Goal: Task Accomplishment & Management: Complete application form

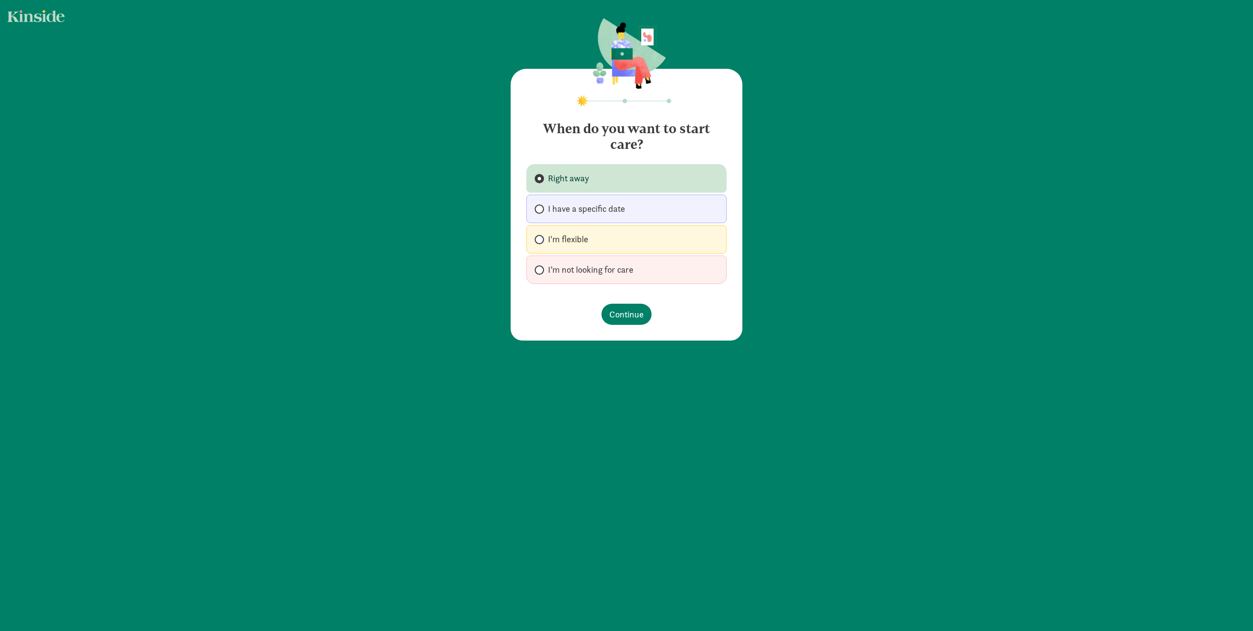
click at [564, 238] on span "I'm flexible" at bounding box center [568, 239] width 40 height 12
click at [541, 238] on input "I'm flexible" at bounding box center [538, 239] width 6 height 6
radio input "true"
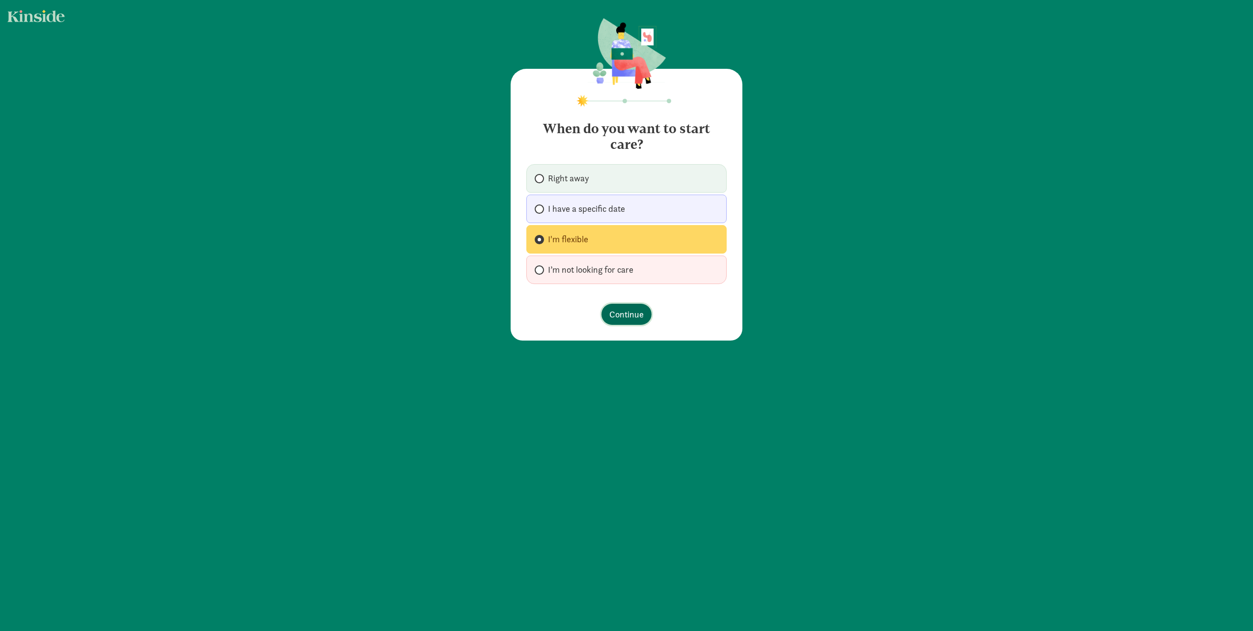
click at [609, 314] on span "Continue" at bounding box center [626, 313] width 34 height 13
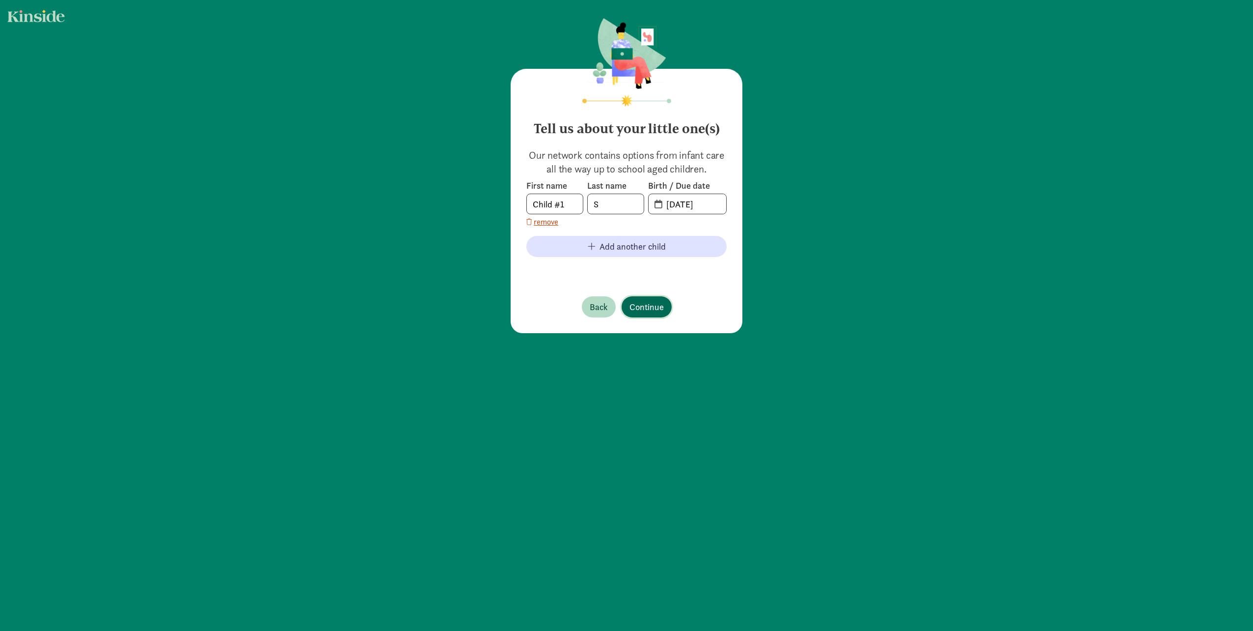
click at [653, 307] on span "Continue" at bounding box center [647, 306] width 34 height 13
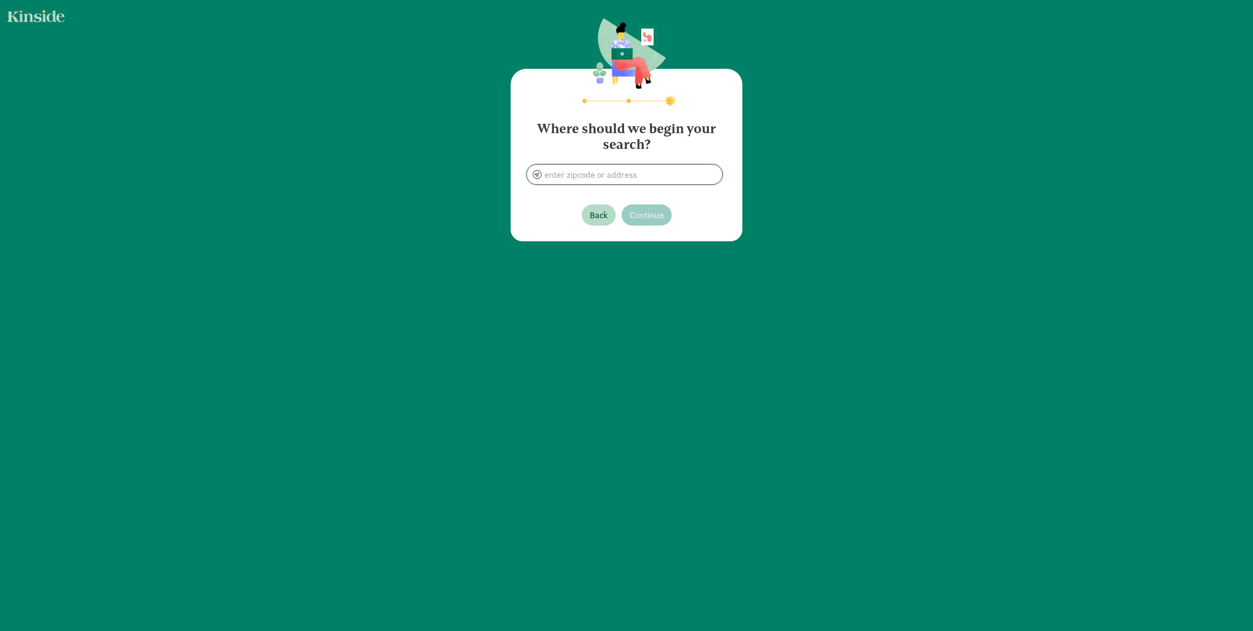
click at [614, 170] on input at bounding box center [624, 175] width 195 height 20
type input "[GEOGRAPHIC_DATA], [GEOGRAPHIC_DATA]"
click at [645, 215] on span "Continue" at bounding box center [647, 214] width 34 height 13
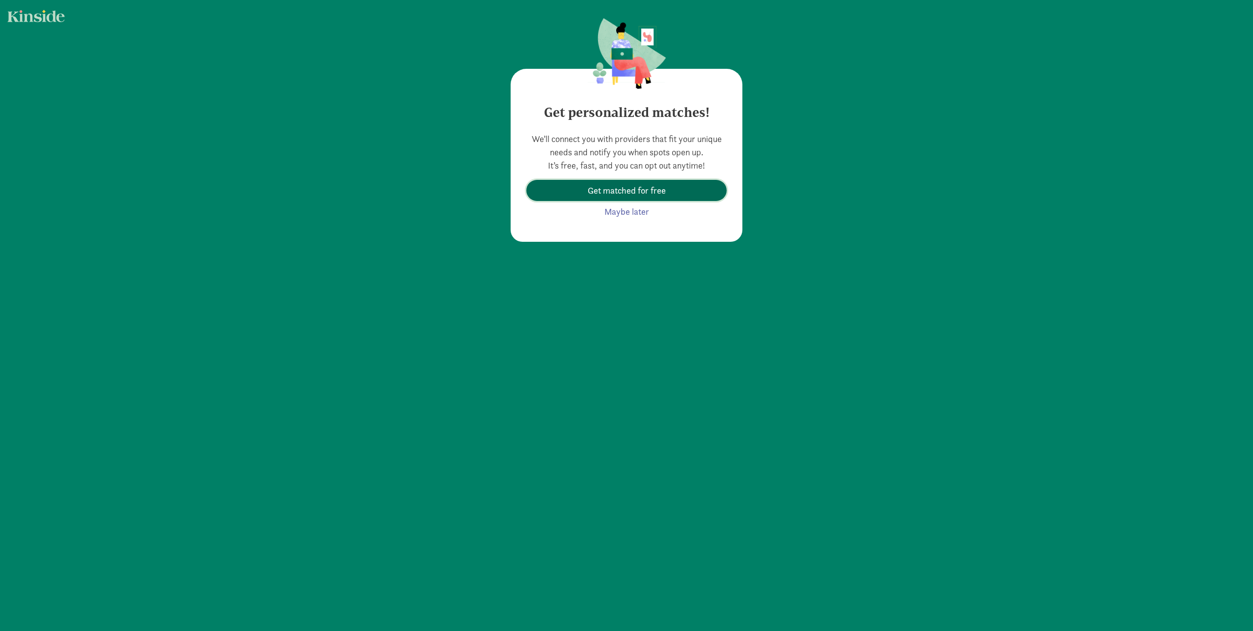
click at [647, 190] on span "Get matched for free" at bounding box center [627, 190] width 78 height 13
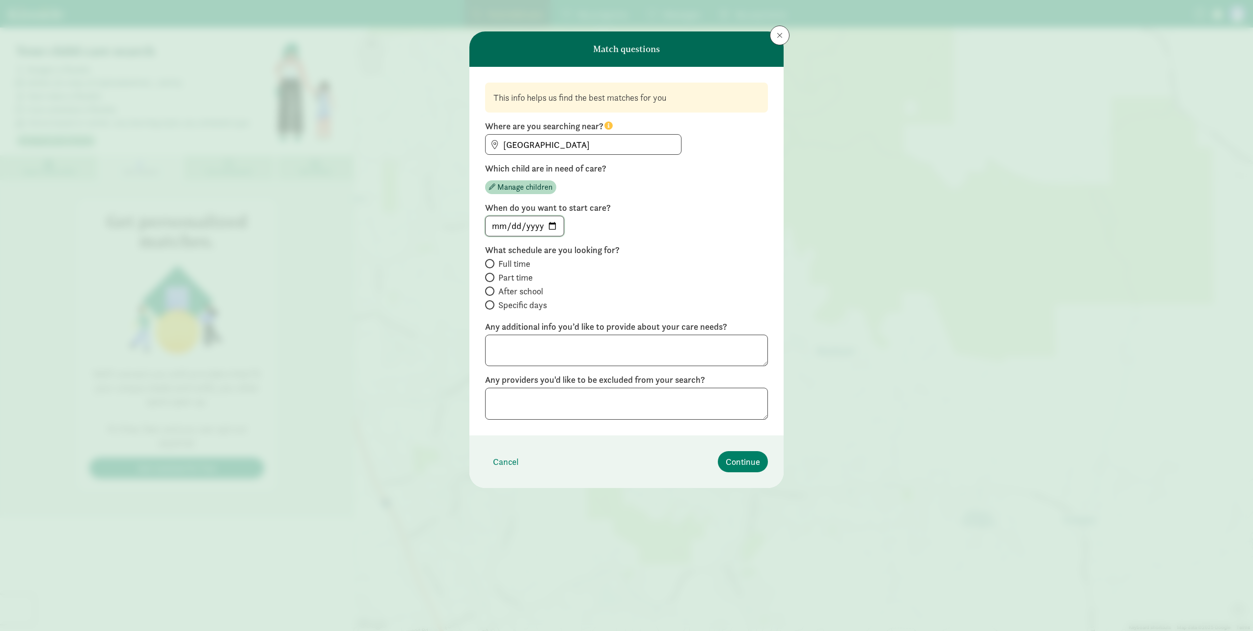
click at [552, 224] on input "date" at bounding box center [525, 226] width 78 height 20
type input "[DATE]"
click at [504, 276] on span "Part time" at bounding box center [515, 278] width 34 height 12
click at [492, 276] on input "Part time" at bounding box center [488, 277] width 6 height 6
radio input "true"
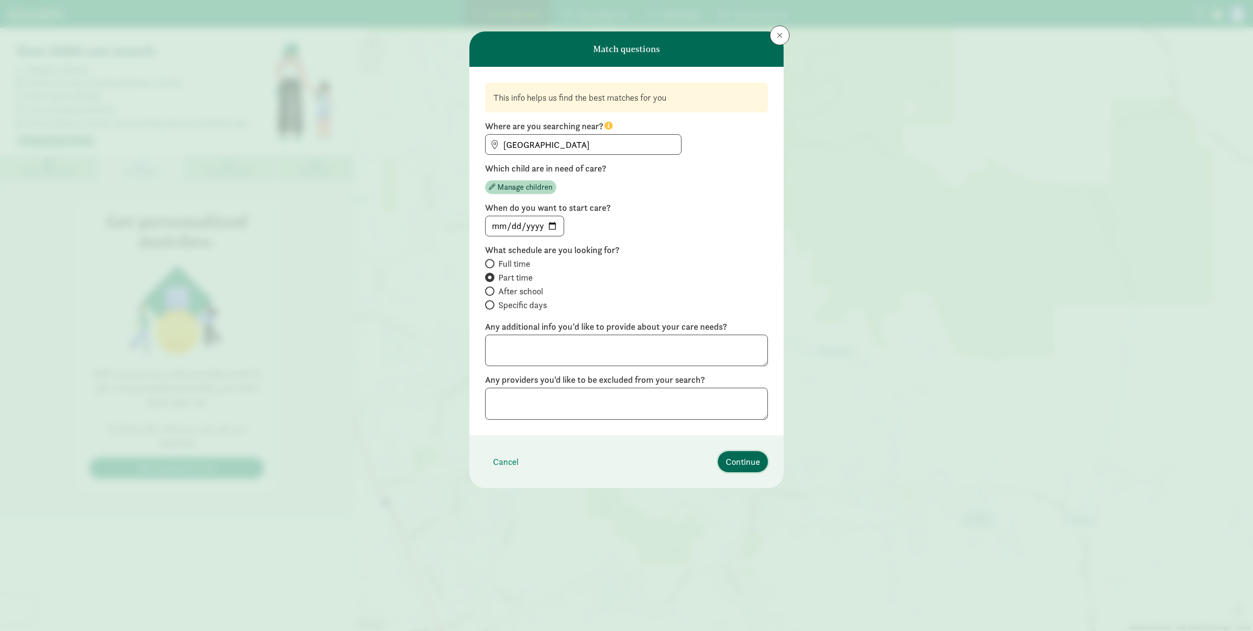
click at [757, 465] on span "Continue" at bounding box center [743, 461] width 34 height 13
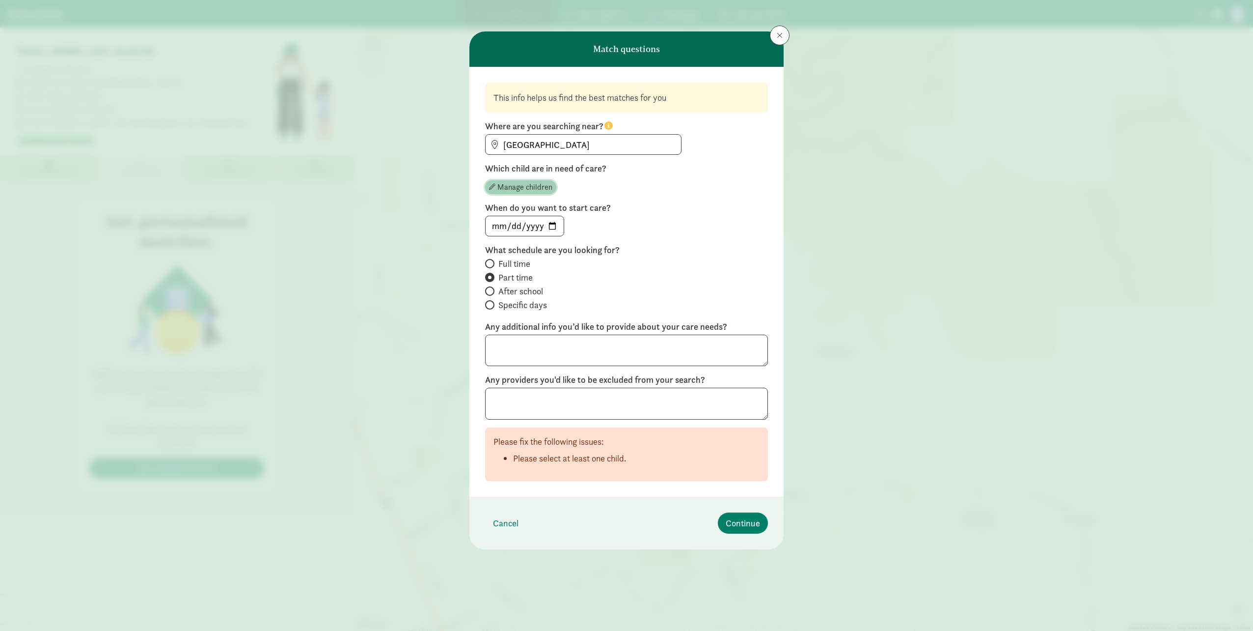
click at [519, 188] on span "Manage children" at bounding box center [524, 187] width 55 height 12
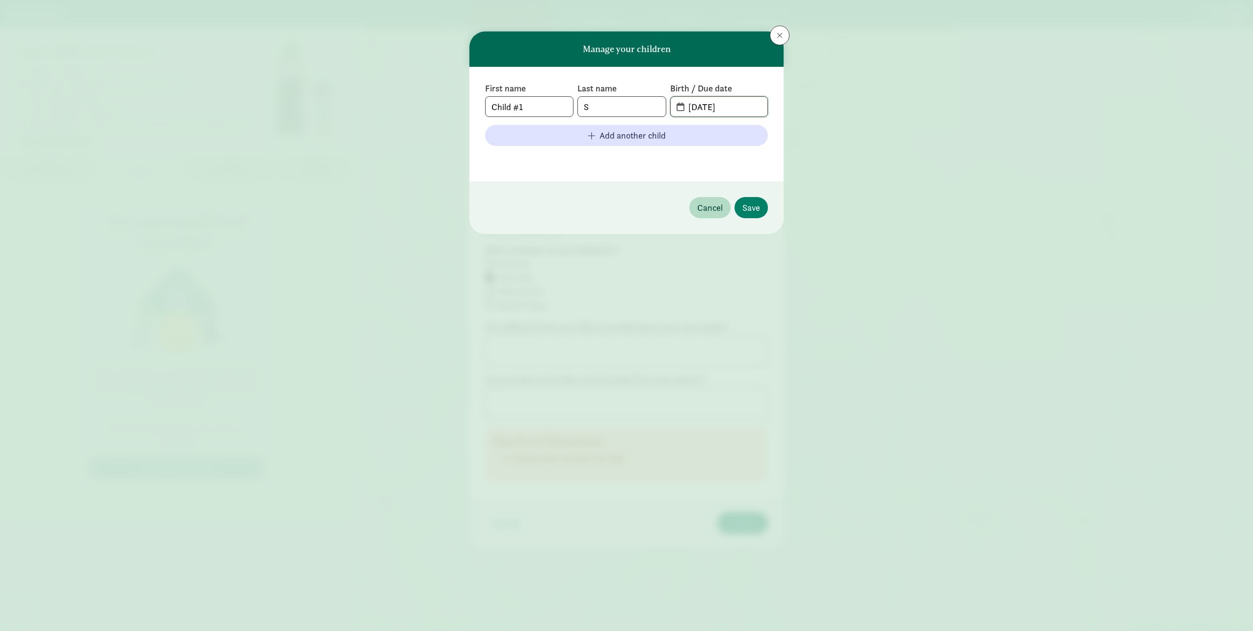
click at [693, 106] on input "[DATE]" at bounding box center [725, 107] width 85 height 20
click at [707, 106] on input "[DATE]" at bounding box center [725, 107] width 85 height 20
drag, startPoint x: 730, startPoint y: 103, endPoint x: 637, endPoint y: 93, distance: 92.8
click at [637, 93] on div "First name Child #1 Last name S Birth / Due date [DATE]" at bounding box center [626, 99] width 283 height 34
click at [717, 109] on input "[DATE]" at bounding box center [725, 107] width 85 height 20
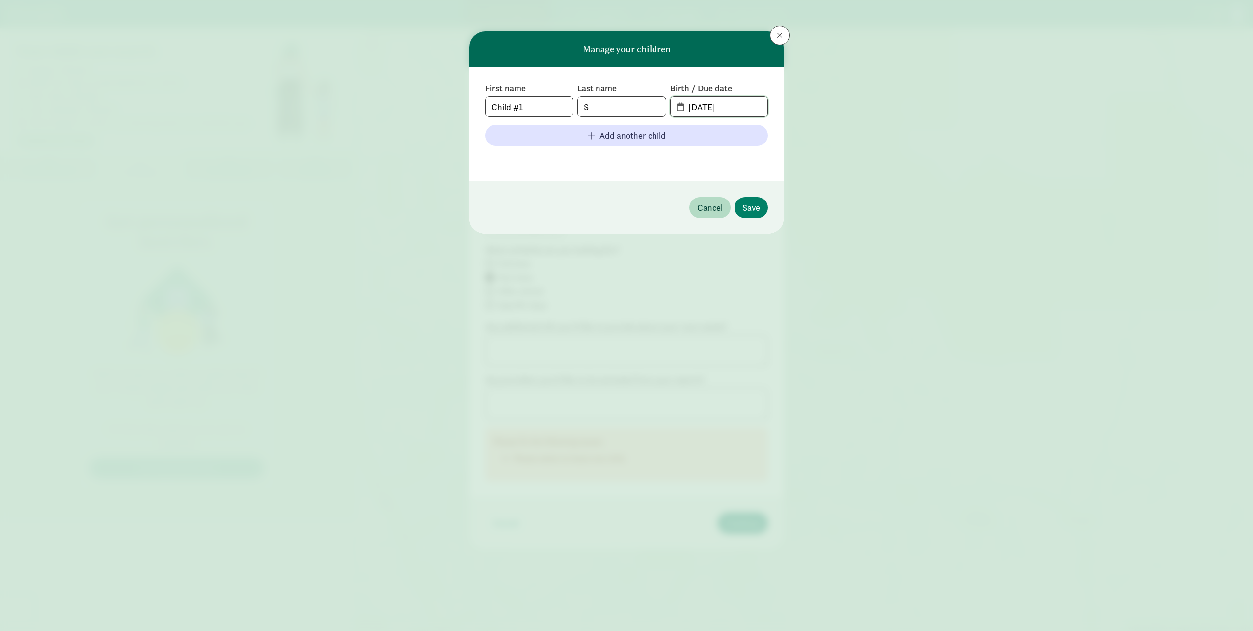
drag, startPoint x: 741, startPoint y: 107, endPoint x: 683, endPoint y: 103, distance: 59.0
click at [683, 103] on input "[DATE]" at bounding box center [725, 107] width 85 height 20
click at [678, 107] on span "[DATE]" at bounding box center [719, 107] width 97 height 20
drag, startPoint x: 678, startPoint y: 107, endPoint x: 687, endPoint y: 105, distance: 9.0
click at [679, 107] on span "[DATE]" at bounding box center [719, 107] width 97 height 20
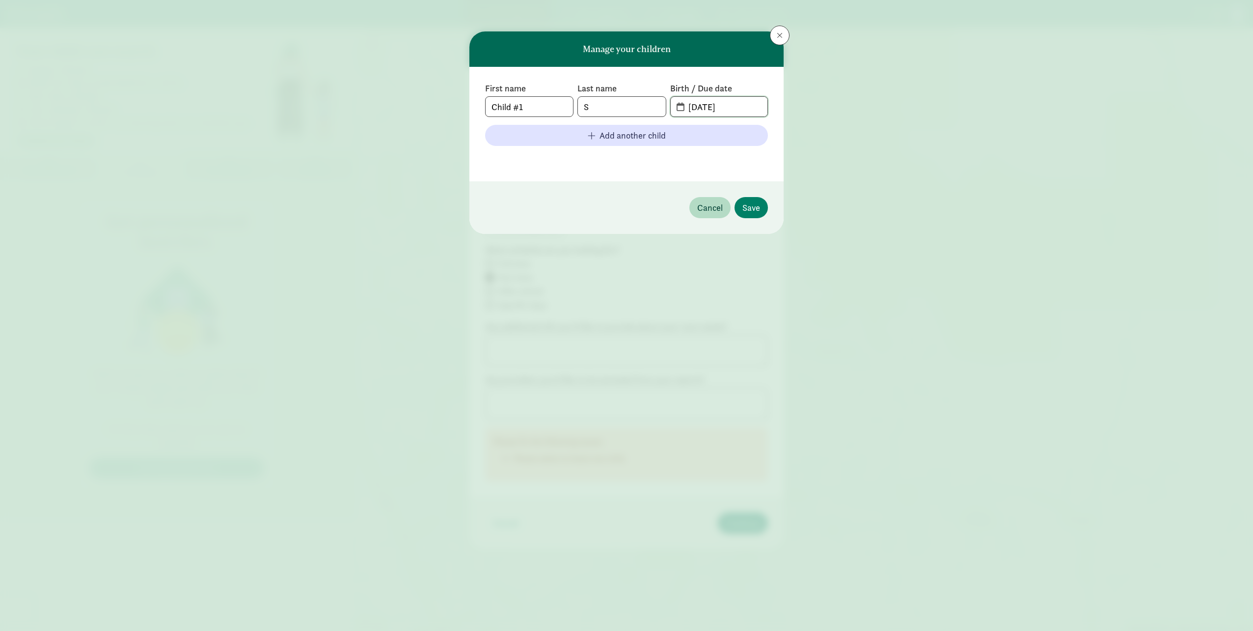
click at [701, 105] on input "[DATE]" at bounding box center [725, 107] width 85 height 20
click at [696, 107] on input "[DATE]" at bounding box center [725, 107] width 85 height 20
drag, startPoint x: 733, startPoint y: 104, endPoint x: 727, endPoint y: 107, distance: 6.6
click at [727, 107] on input "[DATE]" at bounding box center [725, 107] width 85 height 20
type input "[DATE]"
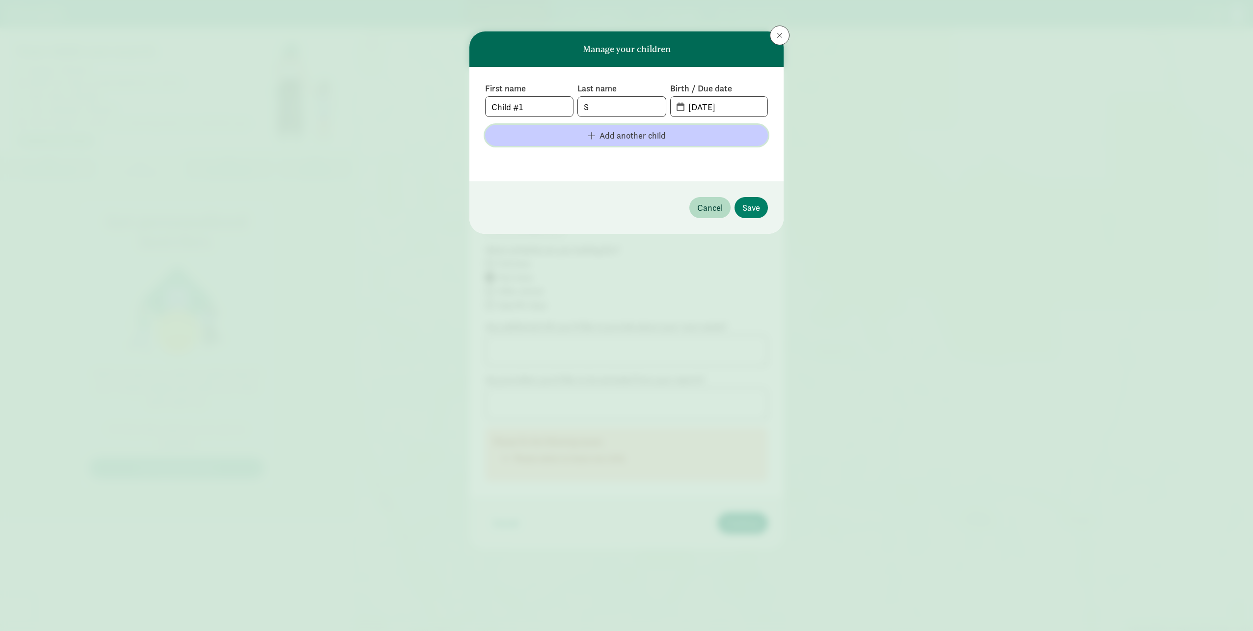
click at [734, 137] on span "Add another child" at bounding box center [626, 135] width 267 height 13
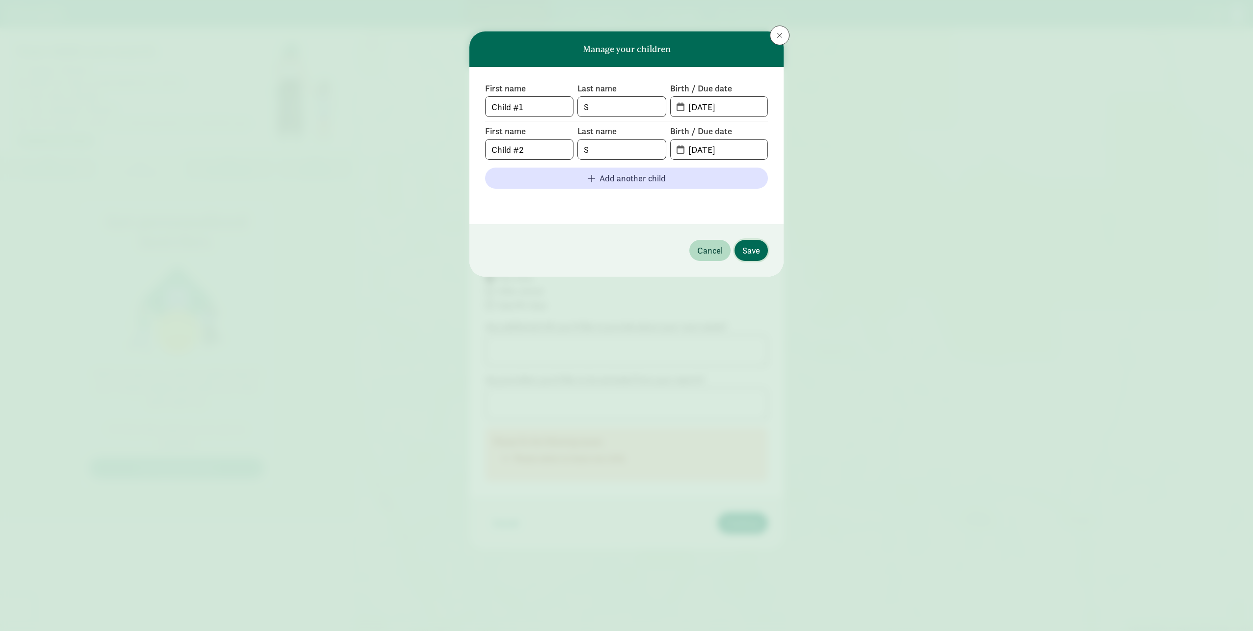
click at [756, 245] on span "Save" at bounding box center [751, 250] width 18 height 13
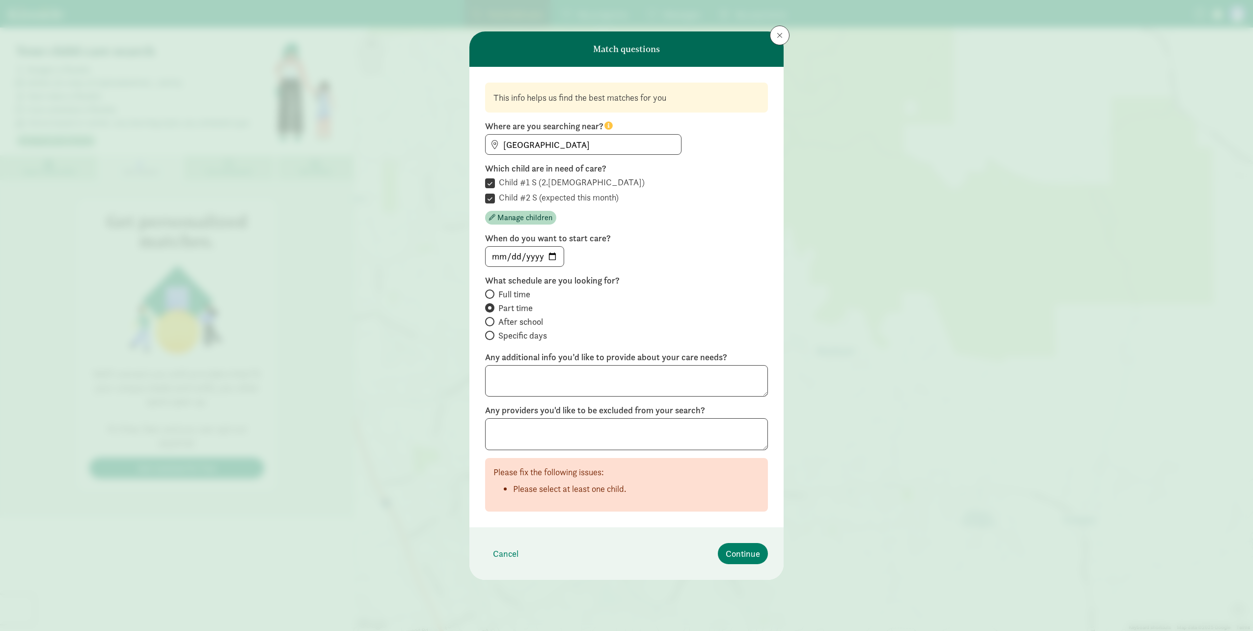
click at [489, 196] on input "Child #2 S (expected this month)" at bounding box center [490, 198] width 10 height 13
checkbox input "false"
click at [747, 554] on span "Continue" at bounding box center [743, 553] width 34 height 13
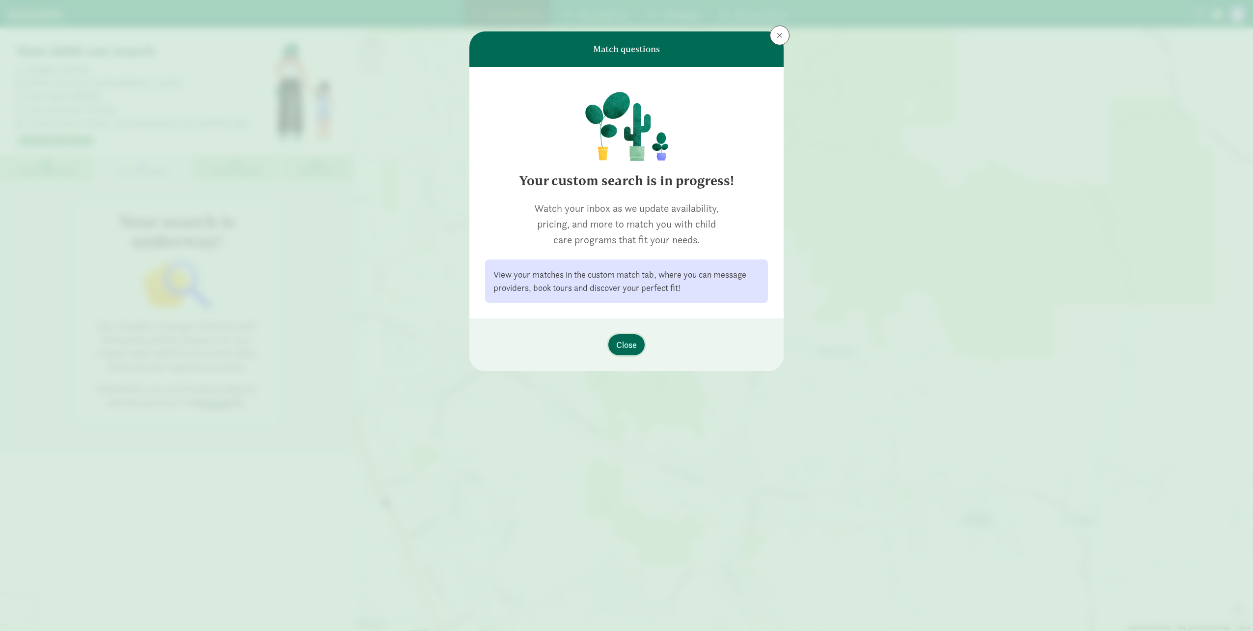
click at [626, 344] on span "Close" at bounding box center [626, 344] width 21 height 13
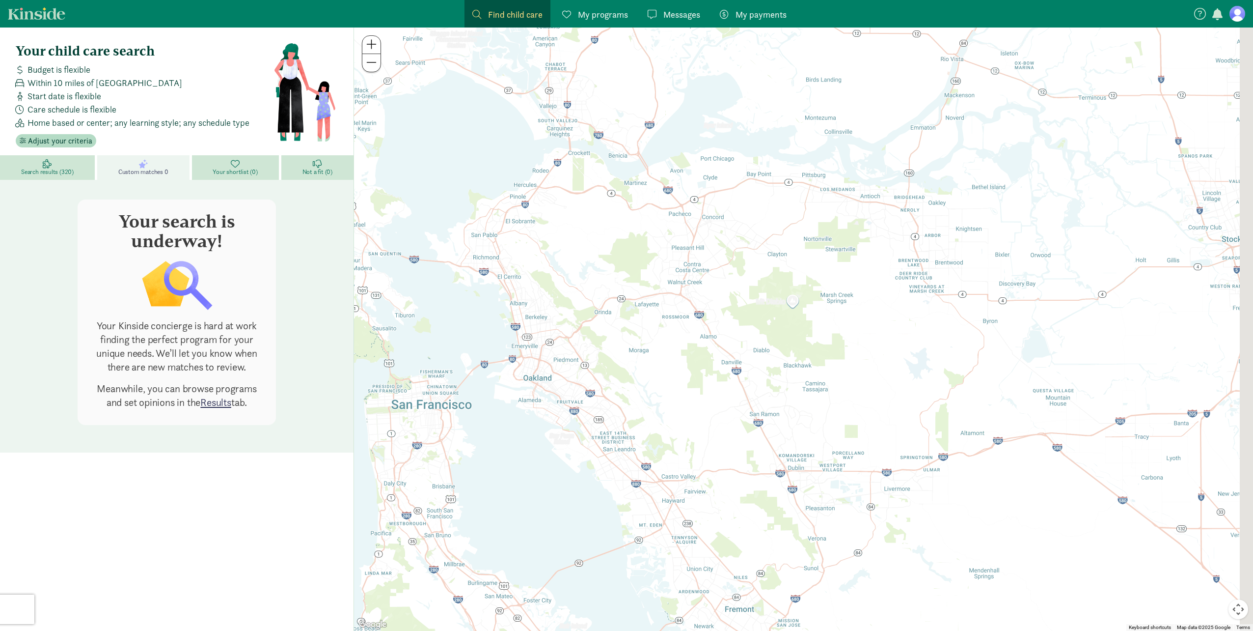
drag, startPoint x: 860, startPoint y: 410, endPoint x: 782, endPoint y: 405, distance: 78.7
click at [782, 405] on div at bounding box center [803, 328] width 899 height 603
